Goal: Task Accomplishment & Management: Complete application form

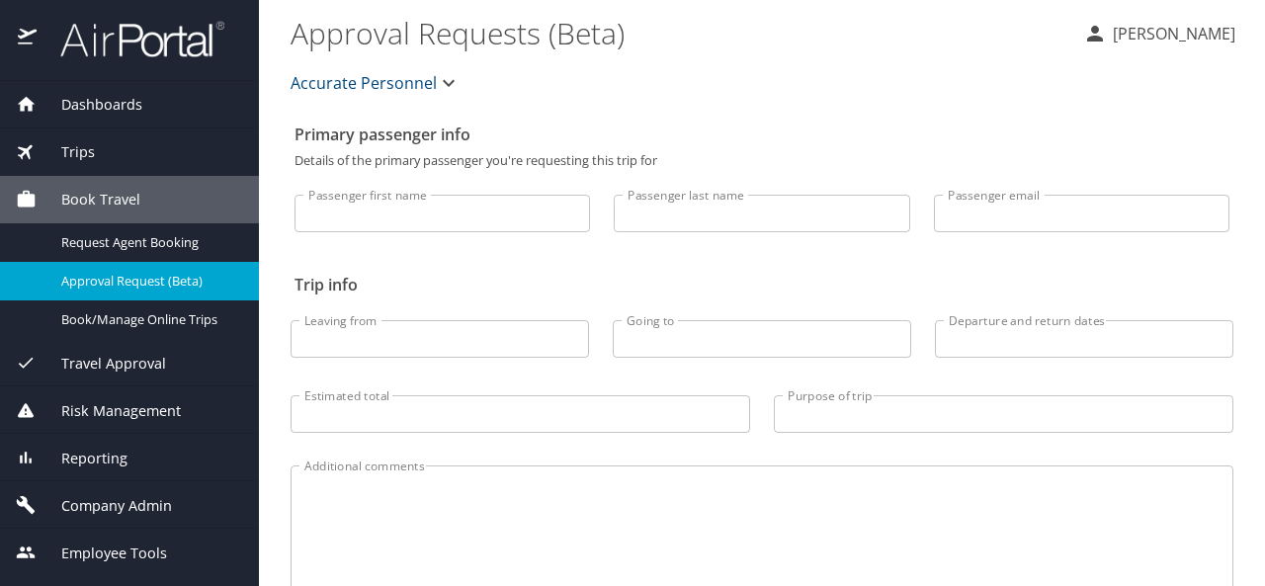
click at [124, 499] on span "Company Admin" at bounding box center [104, 506] width 135 height 22
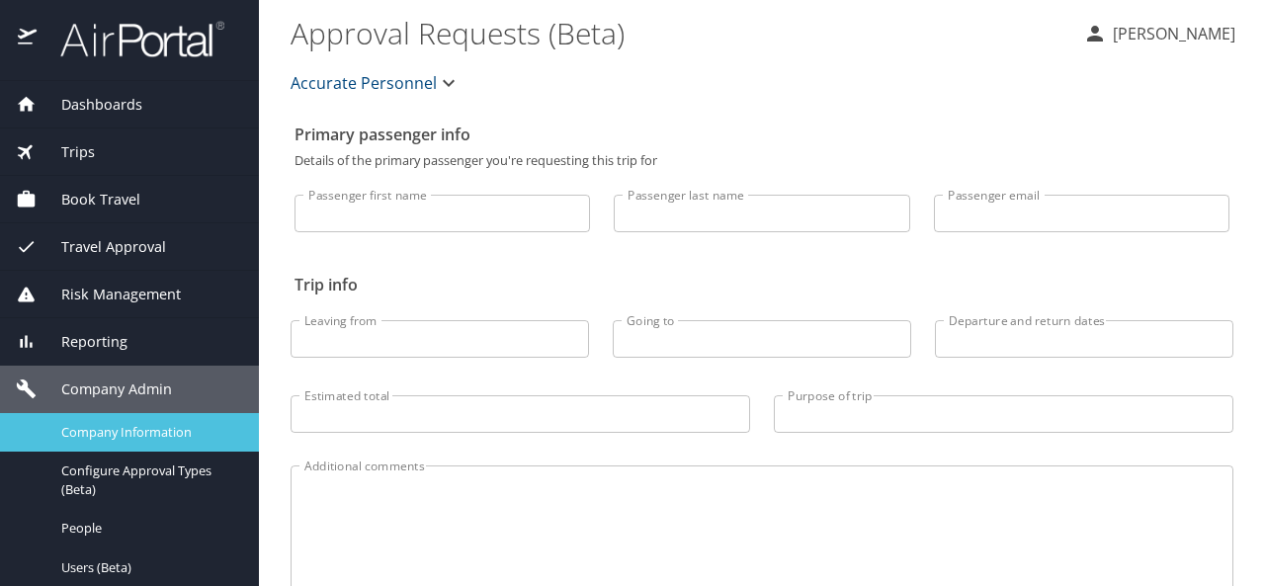
click at [143, 419] on link "Company Information" at bounding box center [129, 432] width 259 height 39
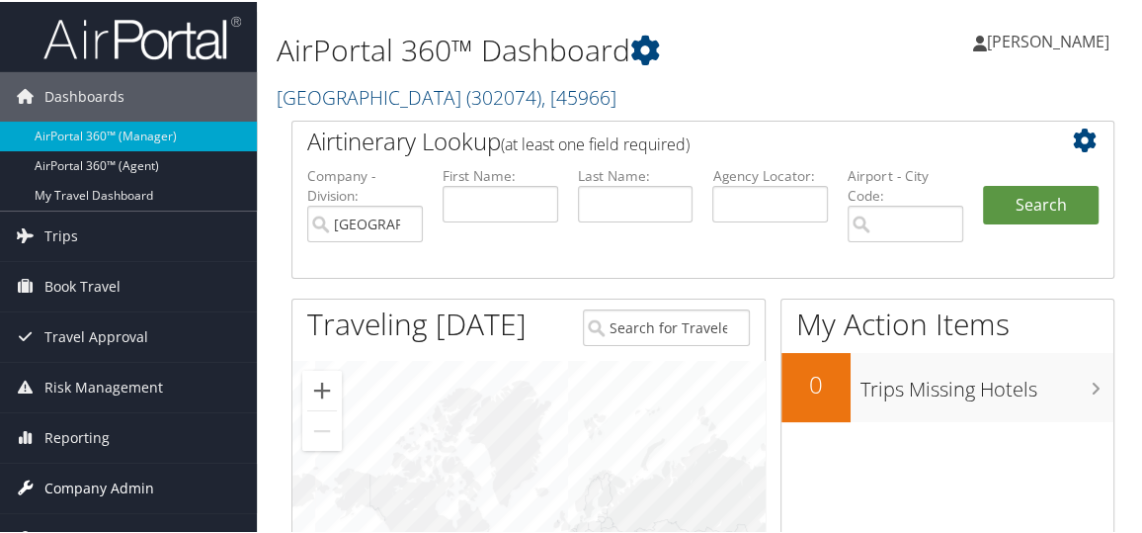
click at [142, 484] on span "Company Admin" at bounding box center [99, 485] width 110 height 49
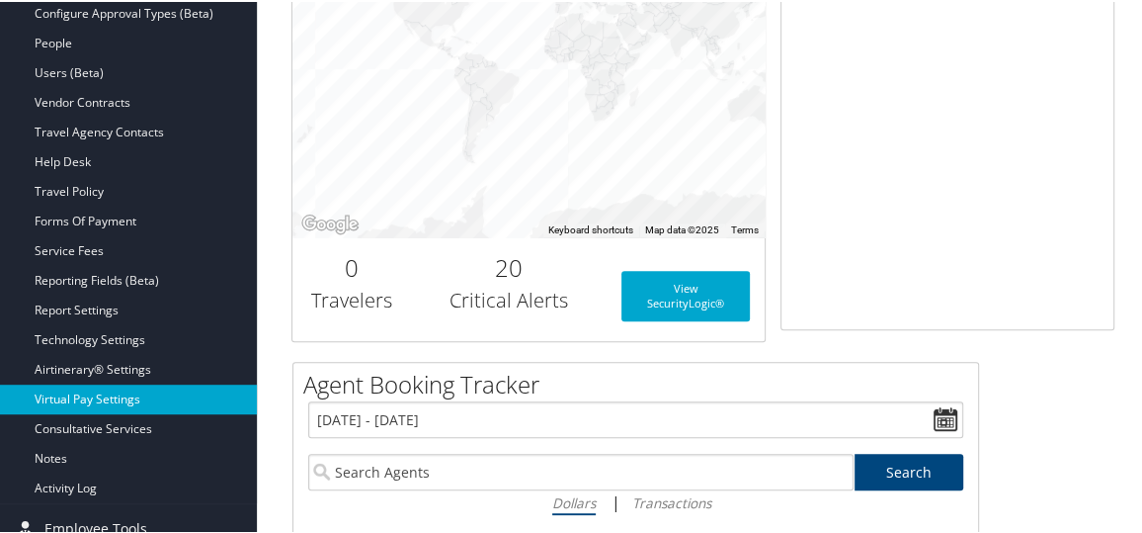
scroll to position [543, 0]
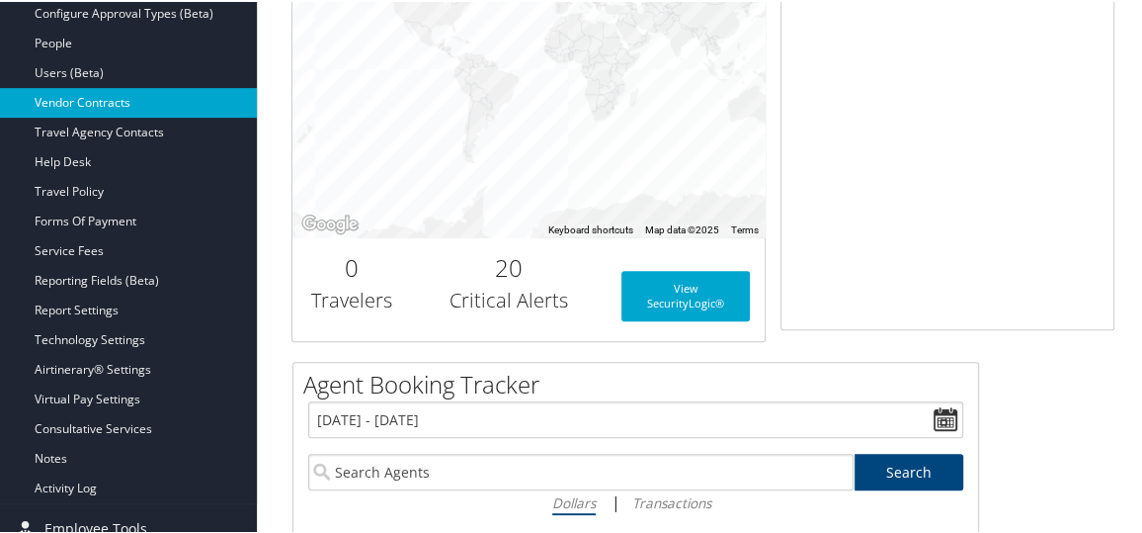
click at [139, 101] on link "Vendor Contracts" at bounding box center [128, 101] width 257 height 30
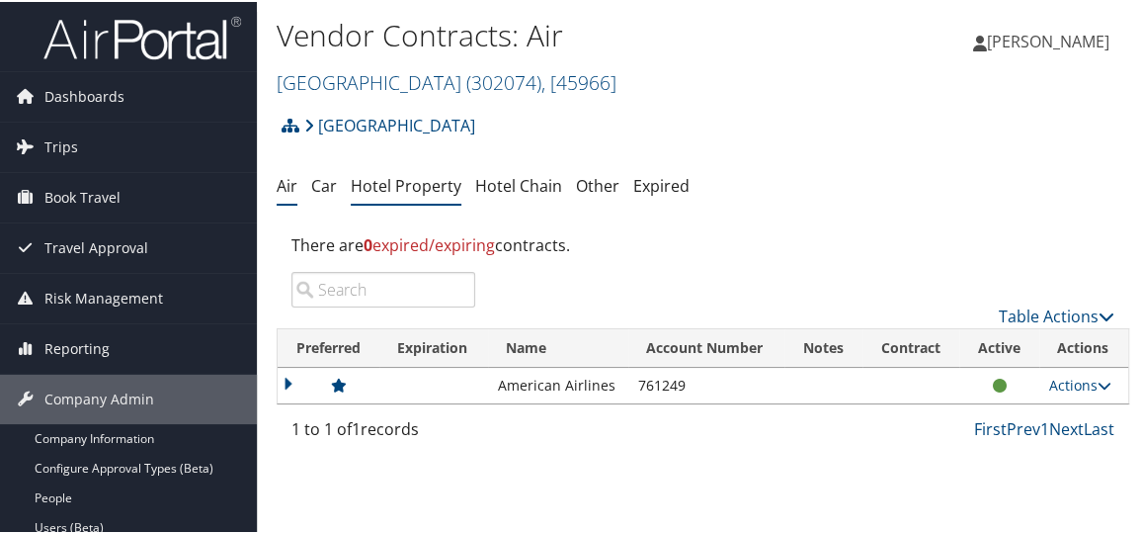
click at [413, 187] on link "Hotel Property" at bounding box center [406, 184] width 111 height 22
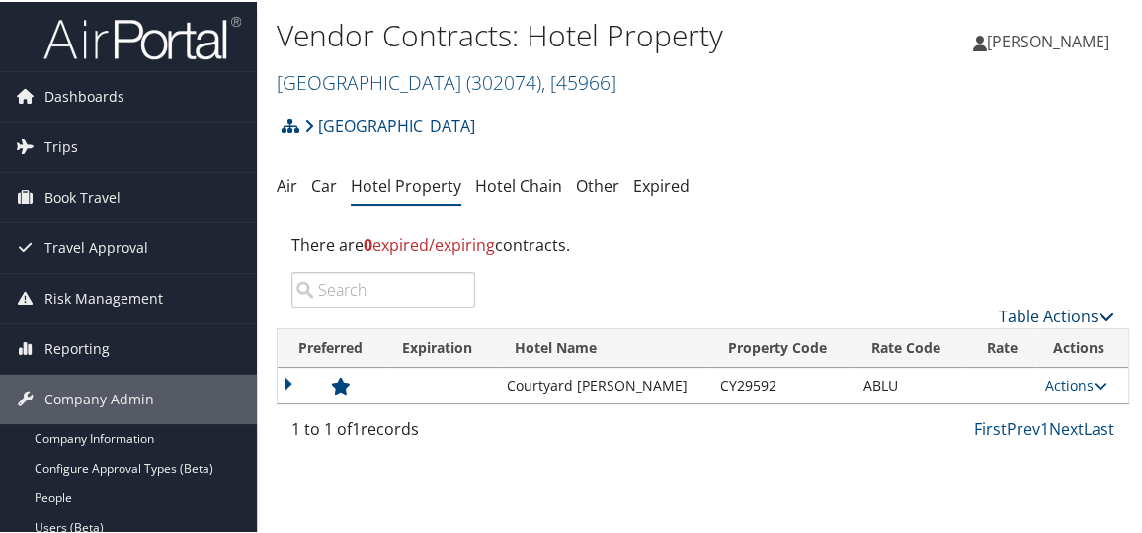
click at [1050, 309] on link "Table Actions" at bounding box center [1057, 314] width 116 height 22
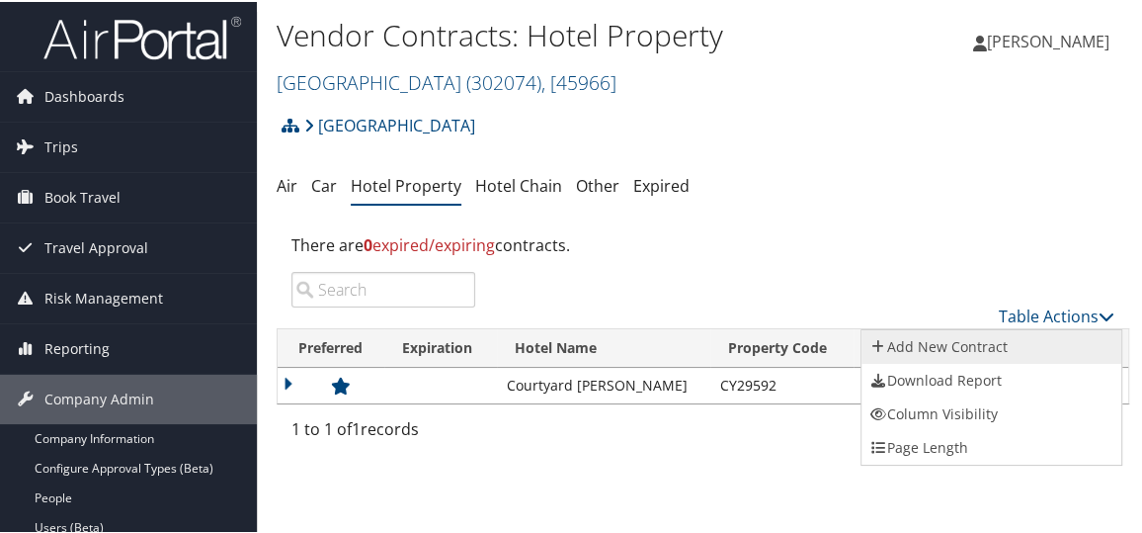
click at [957, 342] on link "Add New Contract" at bounding box center [992, 345] width 260 height 34
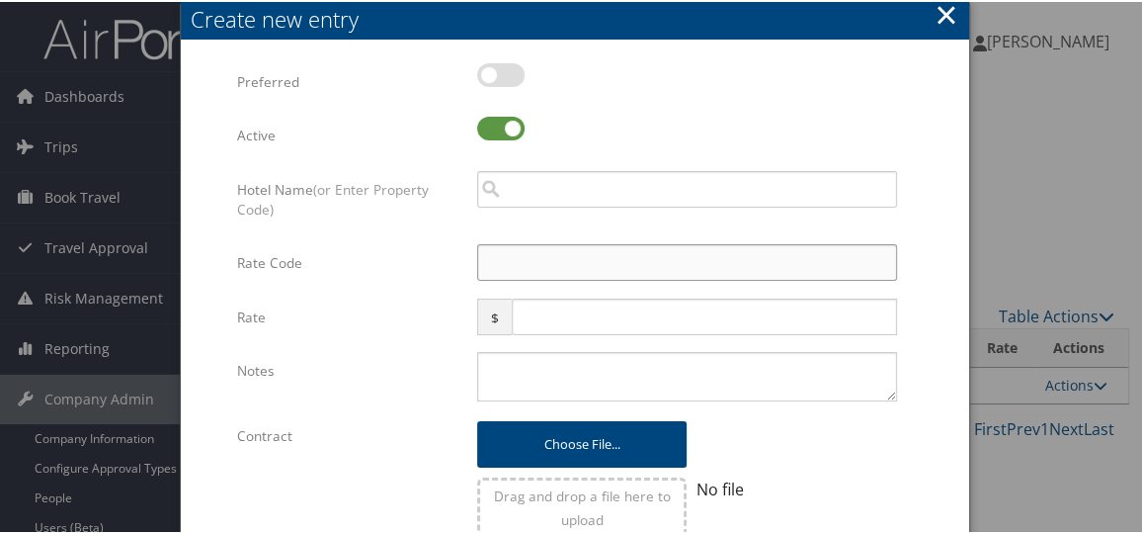
click at [515, 266] on input "Rate Code" at bounding box center [687, 260] width 420 height 37
type input "ABLU"
click at [513, 187] on input "search" at bounding box center [687, 187] width 420 height 37
type input "r"
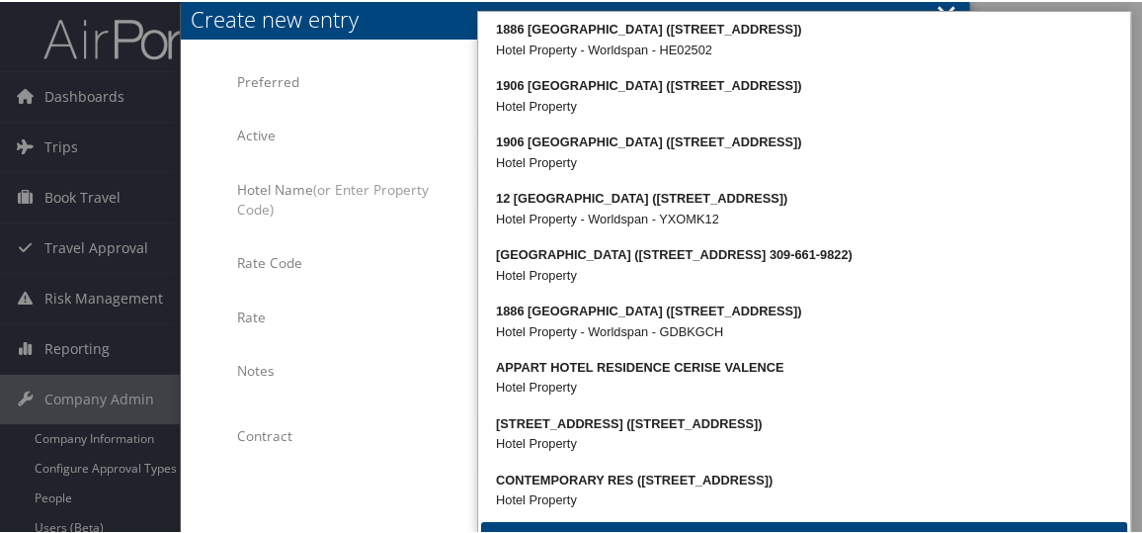
type input "r"
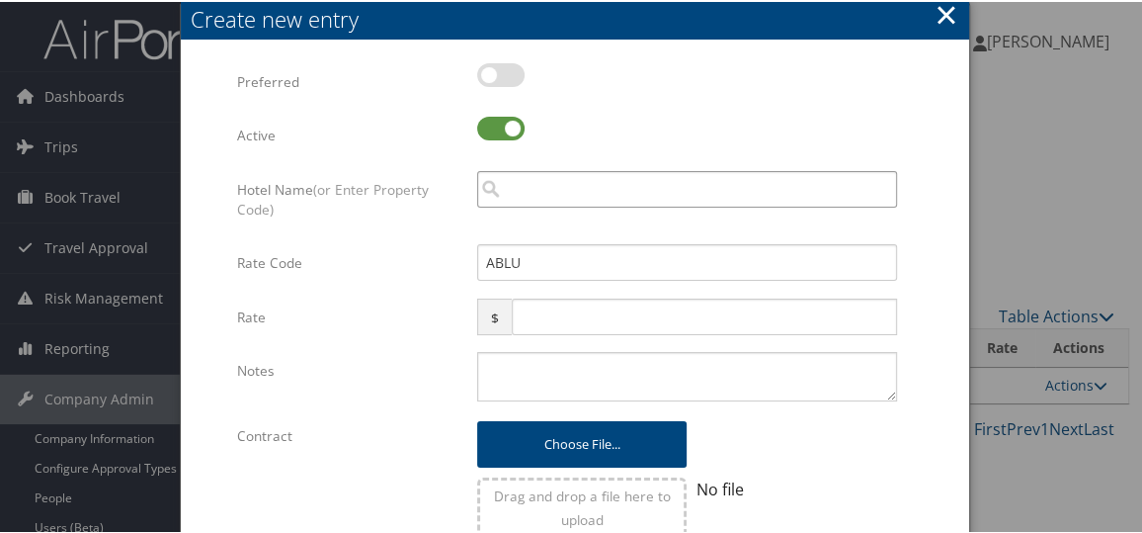
paste input "RC 029678"
drag, startPoint x: 588, startPoint y: 184, endPoint x: 455, endPoint y: 177, distance: 132.6
click at [455, 177] on div "Hotel Name (or Enter Property Code) RC029678 Multiple values The selected items…" at bounding box center [574, 206] width 674 height 74
type input "RC029678"
click at [938, 18] on button "×" at bounding box center [946, 13] width 23 height 40
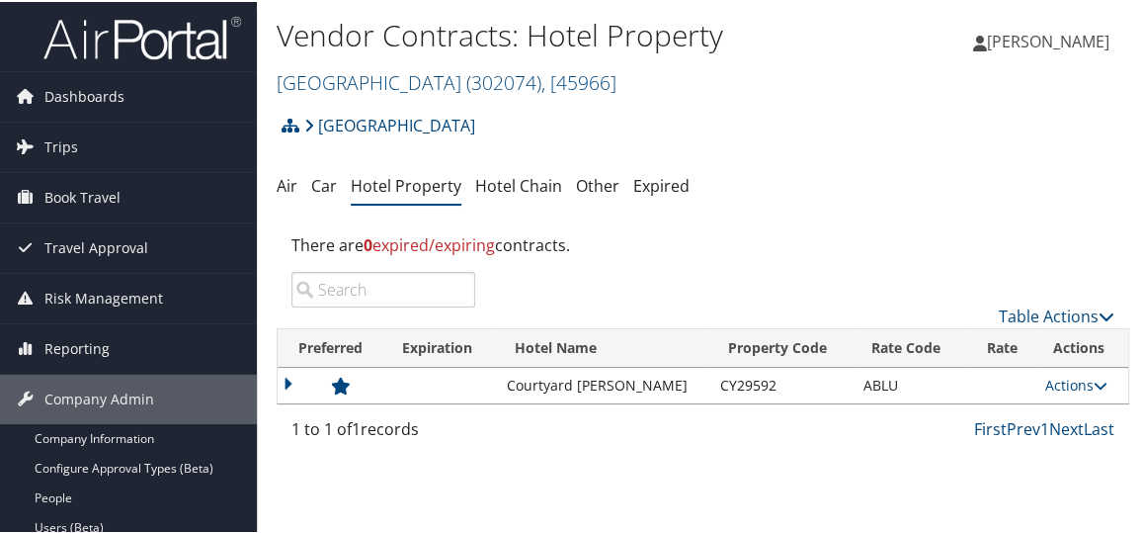
click at [805, 180] on ul "Air Car Hotel Property Hotel Chain Other Expired" at bounding box center [703, 185] width 853 height 36
click at [1017, 315] on link "Table Actions" at bounding box center [1057, 314] width 116 height 22
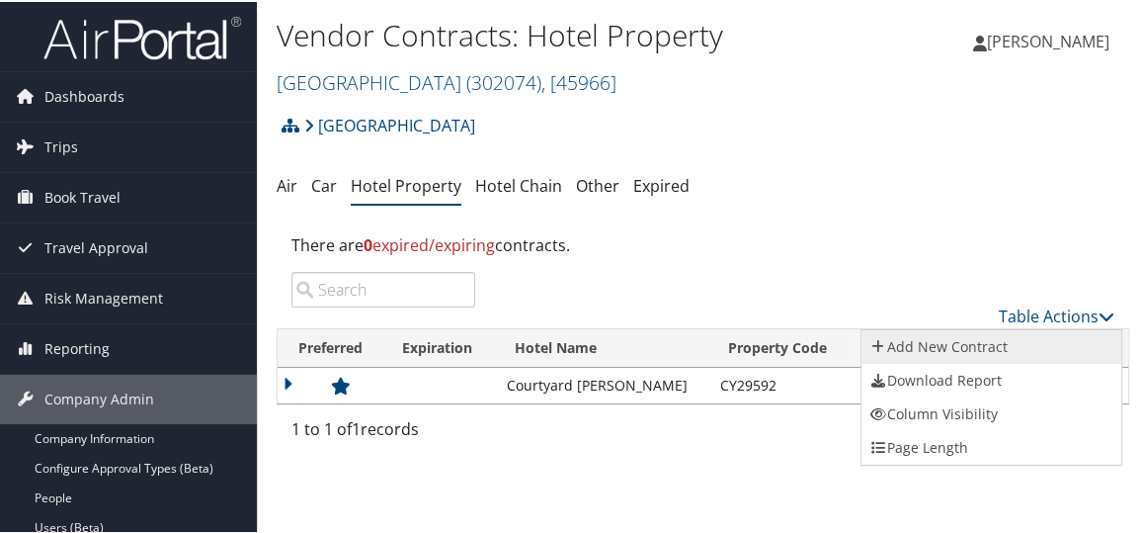
click at [924, 335] on link "Add New Contract" at bounding box center [992, 345] width 260 height 34
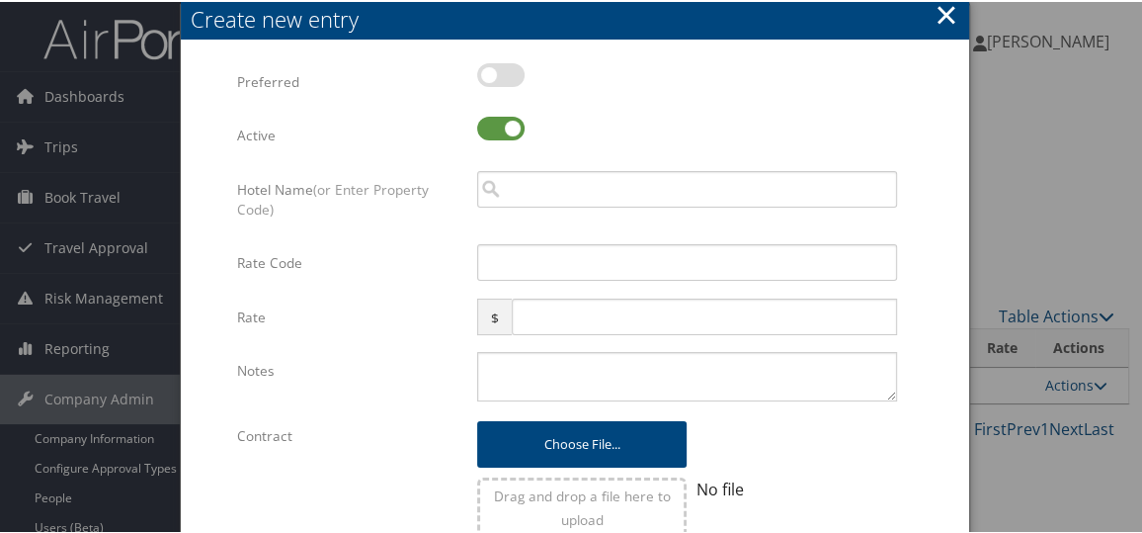
click at [500, 67] on label at bounding box center [500, 73] width 47 height 24
click at [500, 70] on input "checkbox" at bounding box center [493, 76] width 13 height 13
checkbox input "true"
click at [494, 255] on input "Rate Code" at bounding box center [687, 260] width 420 height 37
type input "ABLU"
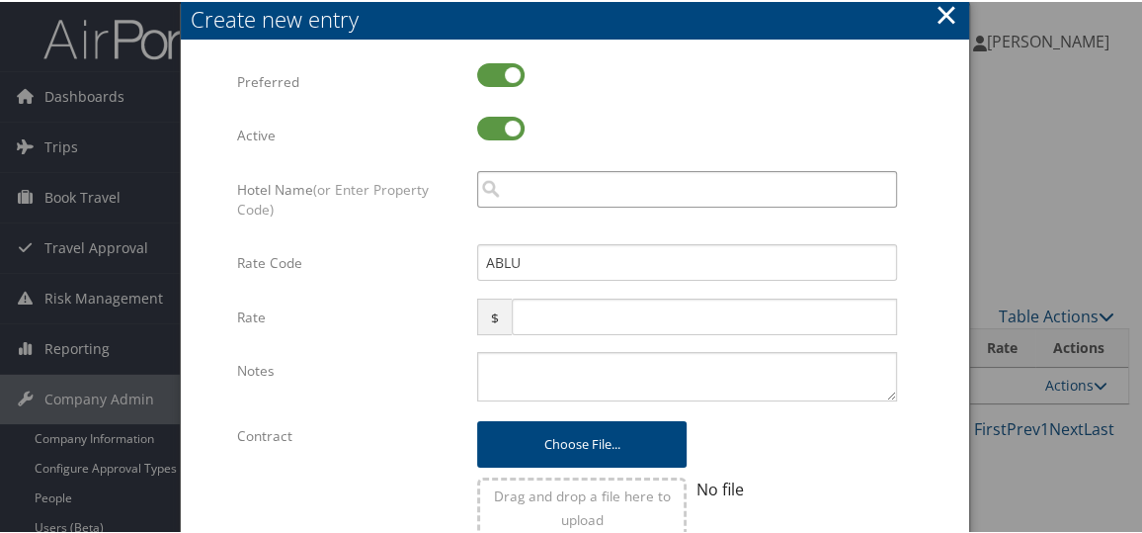
click at [535, 189] on input "search" at bounding box center [687, 187] width 420 height 37
paste input "RC029678"
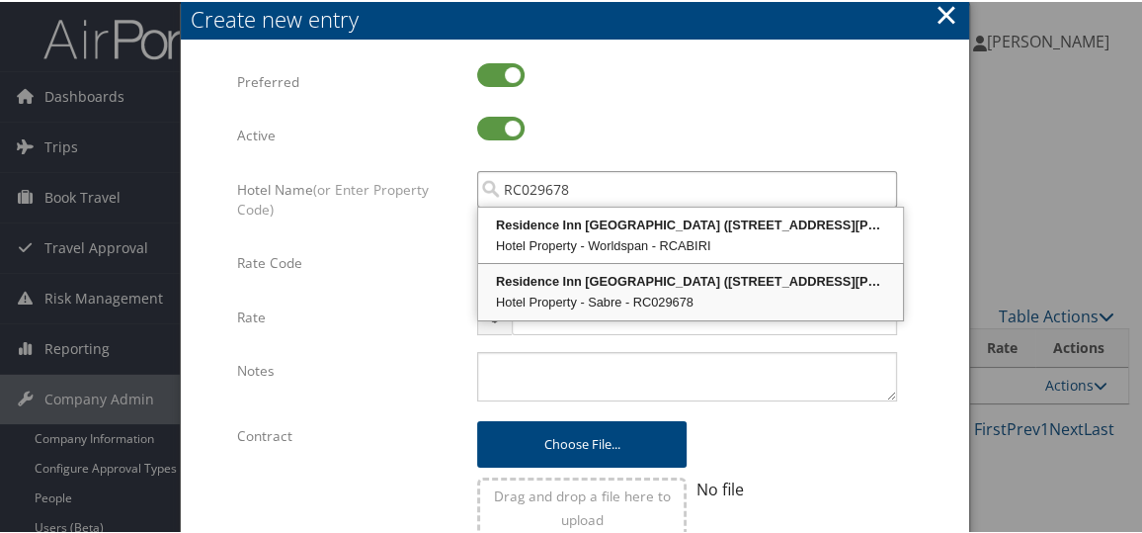
click at [552, 290] on div "Hotel Property - Sabre - RC029678" at bounding box center [690, 300] width 419 height 20
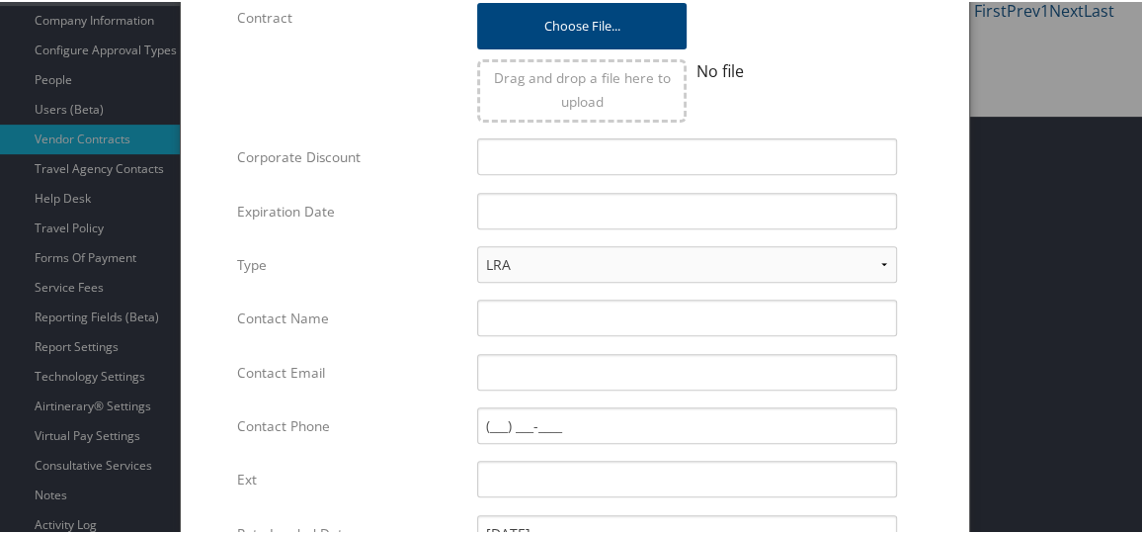
scroll to position [419, 0]
type input "Residence Inn Abilene Marriott"
click at [549, 159] on input "Corporate Discount" at bounding box center [687, 153] width 420 height 37
type input "T"
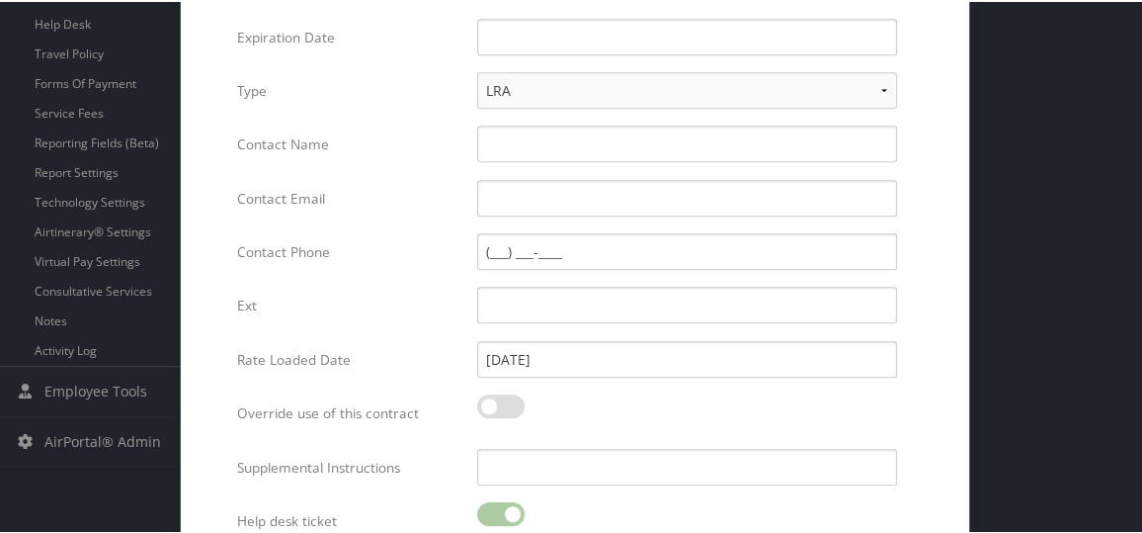
scroll to position [678, 0]
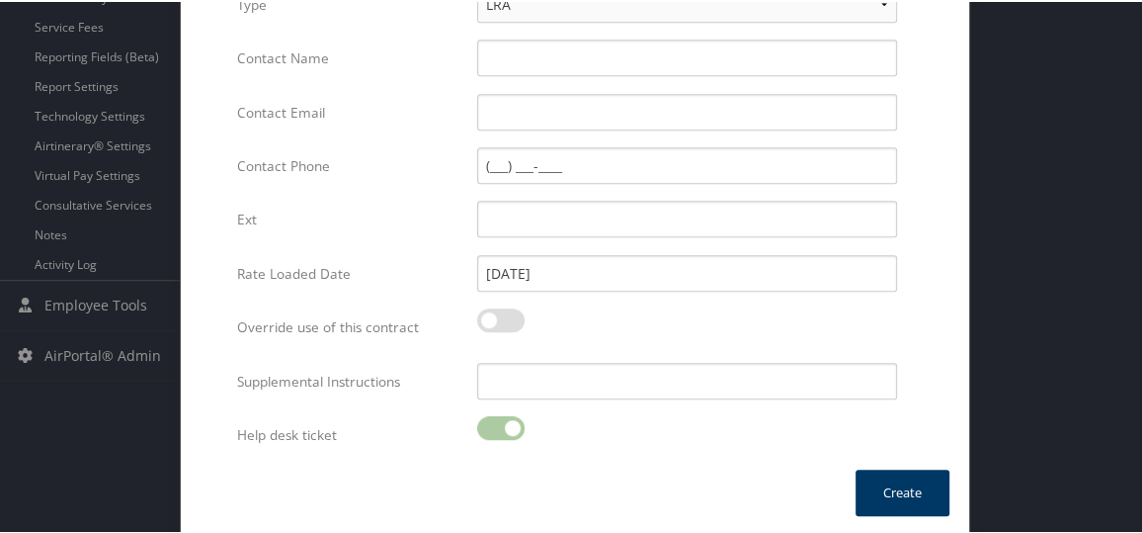
type input "Y"
click at [902, 492] on button "Create" at bounding box center [903, 490] width 94 height 46
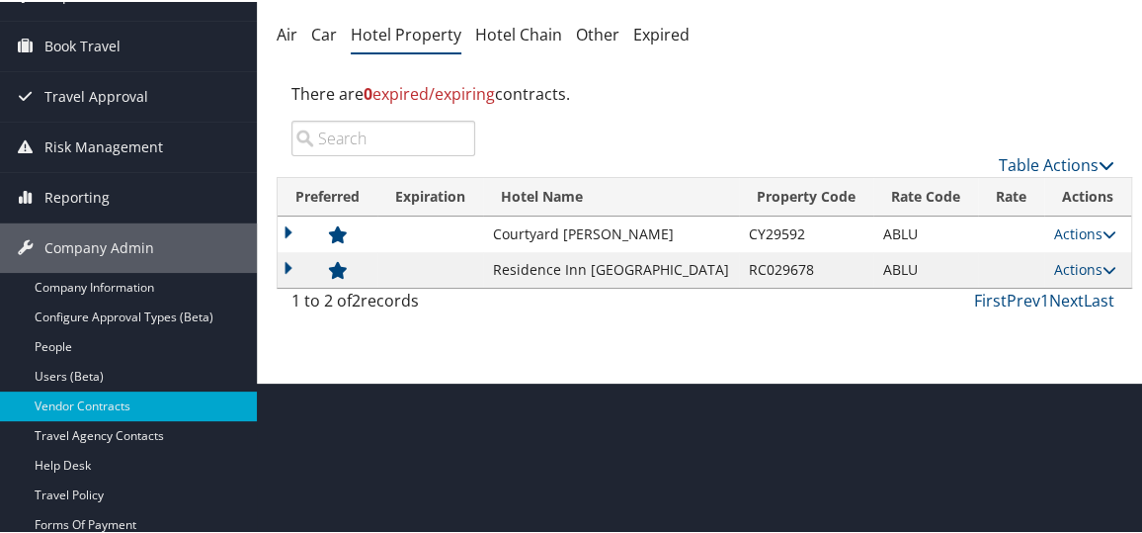
scroll to position [0, 0]
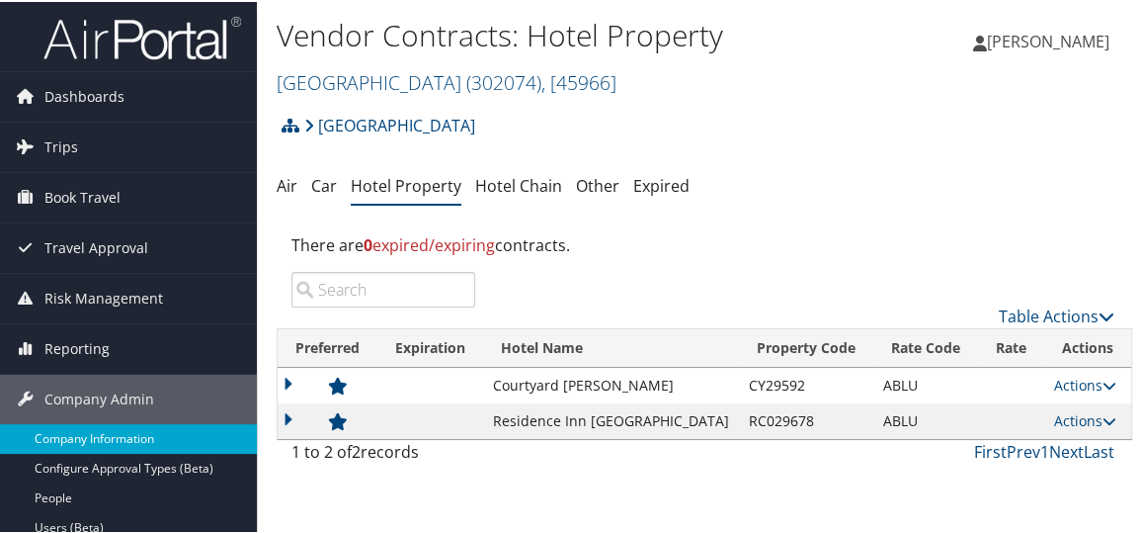
click at [123, 444] on link "Company Information" at bounding box center [128, 437] width 257 height 30
